Goal: Task Accomplishment & Management: Manage account settings

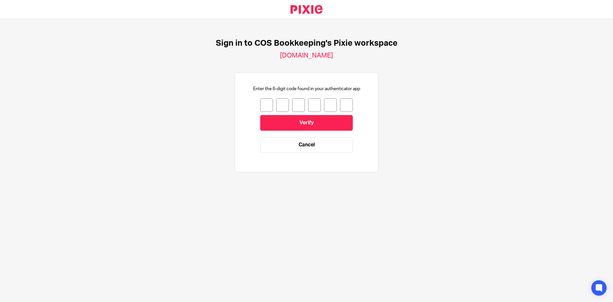
click at [261, 106] on input "number" at bounding box center [266, 104] width 13 height 13
type input "3"
type input "9"
type input "2"
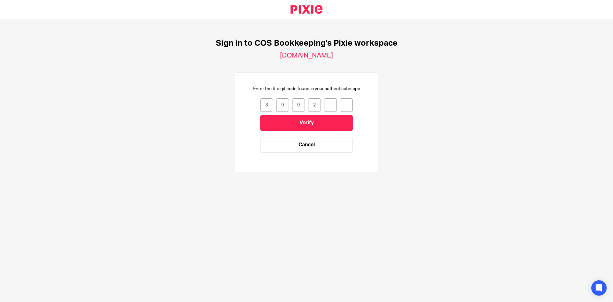
type input "9"
click at [274, 124] on input "Verify" at bounding box center [306, 123] width 93 height 16
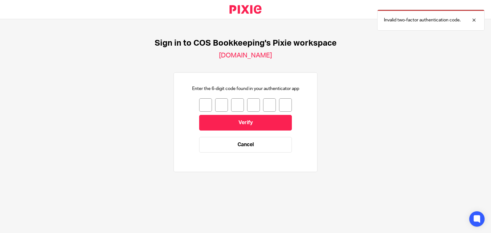
click at [204, 106] on input "number" at bounding box center [205, 104] width 13 height 13
type input "3"
type input "9"
type input "2"
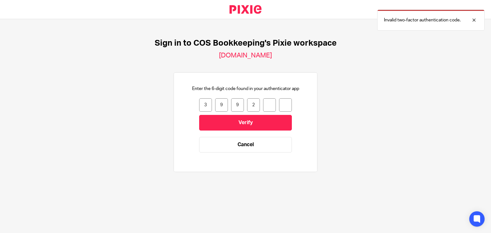
type input "9"
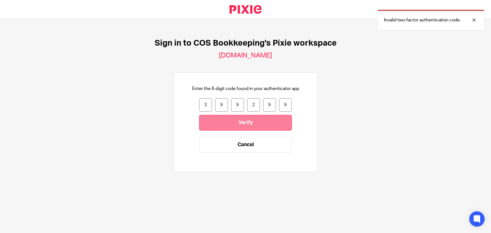
click at [215, 125] on input "Verify" at bounding box center [245, 123] width 93 height 16
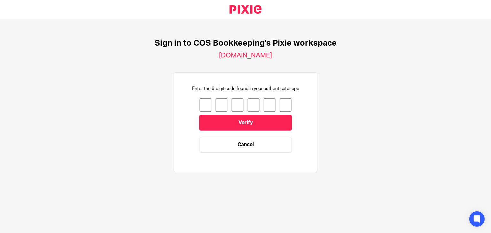
click at [200, 105] on input "number" at bounding box center [205, 104] width 13 height 13
type input "4"
type input "8"
type input "5"
type input "4"
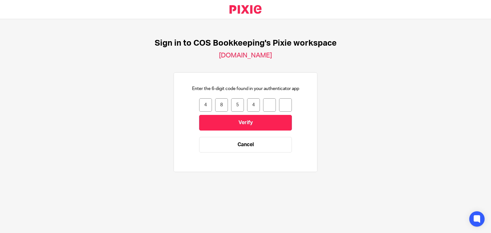
type input "0"
type input "8"
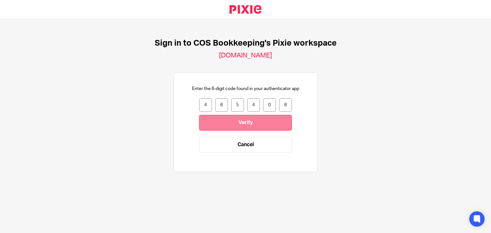
click at [203, 123] on input "Verify" at bounding box center [245, 123] width 93 height 16
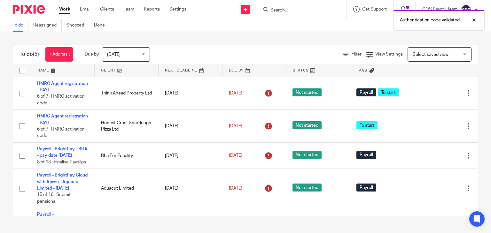
click at [147, 56] on div "Today Today" at bounding box center [126, 54] width 48 height 14
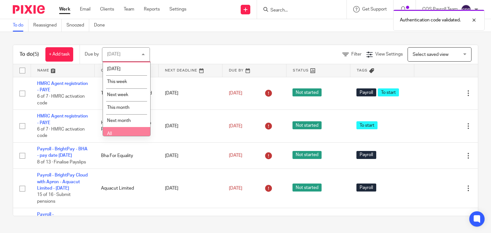
scroll to position [17, 0]
click at [123, 127] on li "All" at bounding box center [126, 129] width 47 height 13
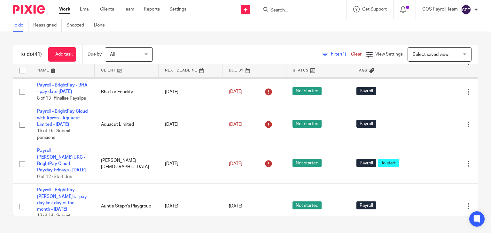
scroll to position [96, 0]
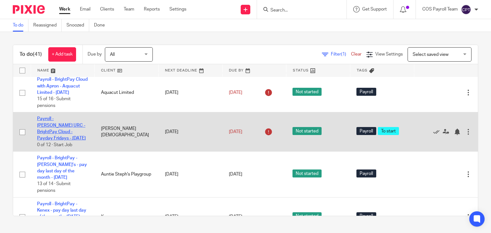
drag, startPoint x: 53, startPoint y: 153, endPoint x: 58, endPoint y: 157, distance: 5.5
click at [53, 141] on link "Payroll - Bramhall URC - BrightPay Cloud - Payday Fridays - August 2025" at bounding box center [61, 129] width 49 height 24
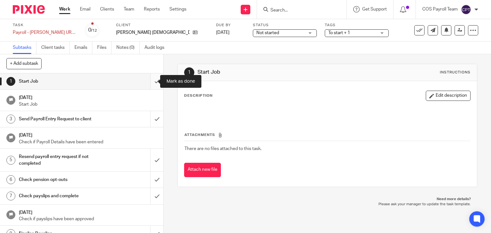
click at [151, 81] on input "submit" at bounding box center [81, 81] width 163 height 16
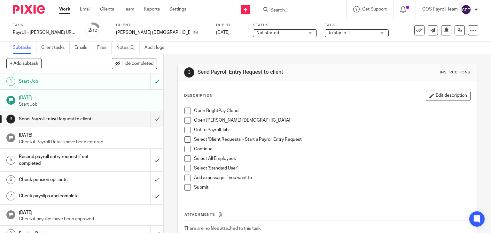
drag, startPoint x: 185, startPoint y: 111, endPoint x: 184, endPoint y: 116, distance: 5.3
click at [185, 111] on span at bounding box center [187, 111] width 6 height 6
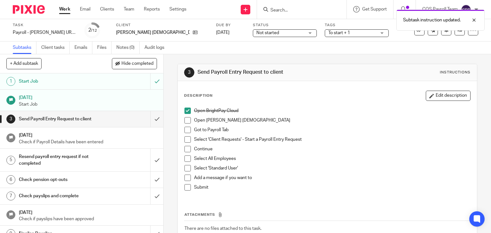
click at [184, 120] on span at bounding box center [187, 120] width 6 height 6
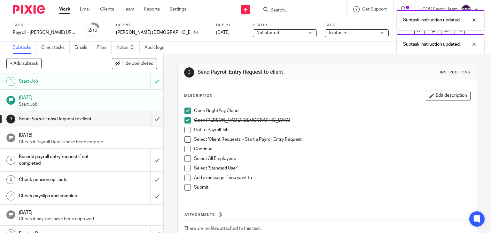
click at [184, 130] on span at bounding box center [187, 130] width 6 height 6
click at [185, 140] on span at bounding box center [187, 139] width 6 height 6
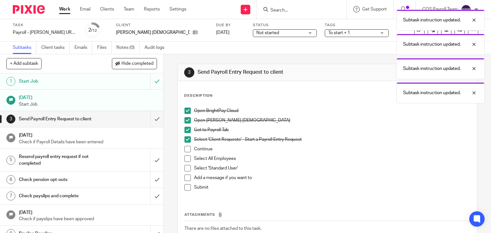
click at [184, 150] on span at bounding box center [187, 149] width 6 height 6
click at [184, 158] on span at bounding box center [187, 159] width 6 height 6
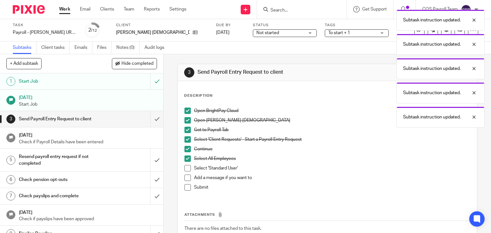
click at [184, 167] on span at bounding box center [187, 168] width 6 height 6
drag, startPoint x: 187, startPoint y: 177, endPoint x: 185, endPoint y: 184, distance: 7.5
click at [186, 177] on span at bounding box center [187, 178] width 6 height 6
click at [185, 188] on span at bounding box center [187, 187] width 6 height 6
drag, startPoint x: 151, startPoint y: 119, endPoint x: 138, endPoint y: 99, distance: 23.6
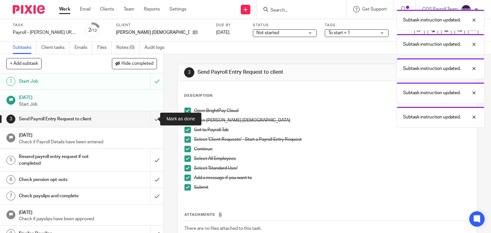
click at [151, 119] on input "submit" at bounding box center [81, 119] width 163 height 16
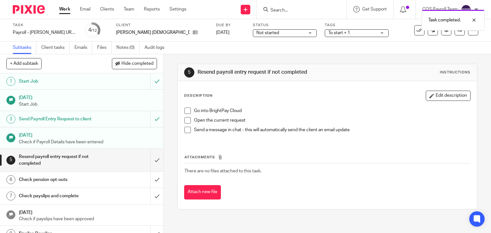
click at [66, 12] on link "Work" at bounding box center [64, 9] width 11 height 6
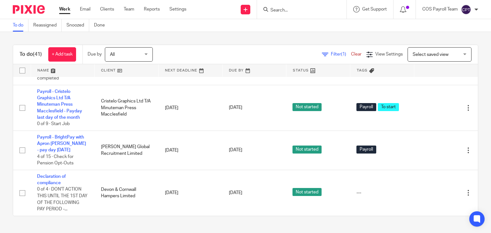
scroll to position [1929, 0]
click at [467, 12] on img at bounding box center [466, 9] width 10 height 10
click at [455, 44] on span "Logout" at bounding box center [448, 44] width 14 height 4
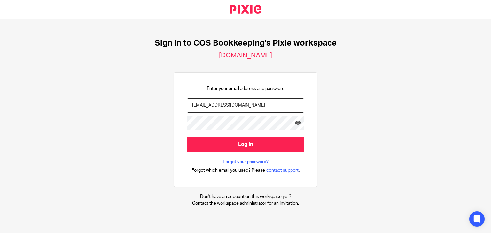
click at [232, 109] on input "[EMAIL_ADDRESS][DOMAIN_NAME]" at bounding box center [246, 105] width 118 height 14
type input "[PERSON_NAME][EMAIL_ADDRESS][PERSON_NAME][DOMAIN_NAME]"
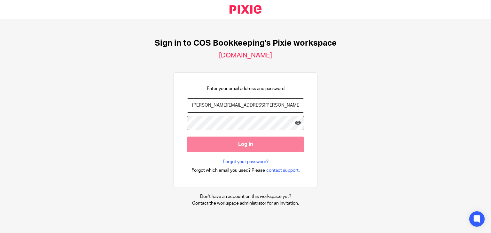
click at [227, 144] on input "Log in" at bounding box center [246, 145] width 118 height 16
